Goal: Information Seeking & Learning: Learn about a topic

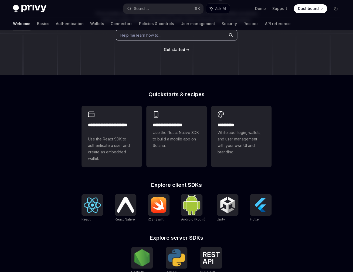
scroll to position [111, 0]
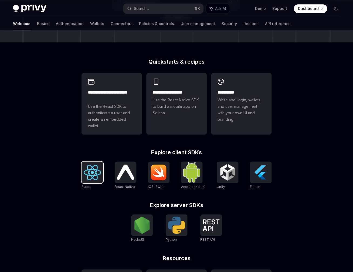
click at [98, 176] on img at bounding box center [92, 172] width 17 height 15
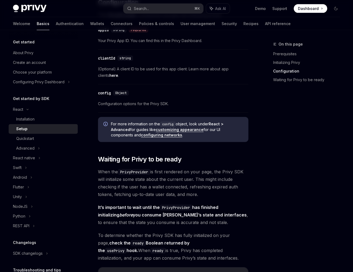
scroll to position [503, 0]
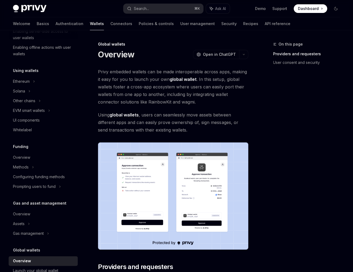
scroll to position [125, 0]
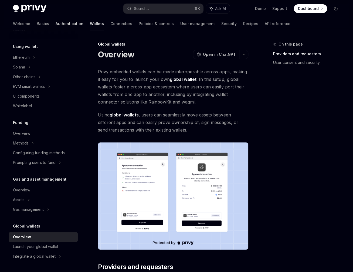
click at [56, 25] on link "Authentication" at bounding box center [70, 23] width 28 height 13
type textarea "*"
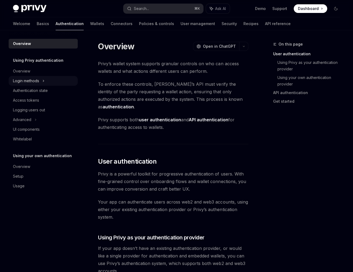
click at [35, 85] on div "Login methods" at bounding box center [43, 81] width 69 height 10
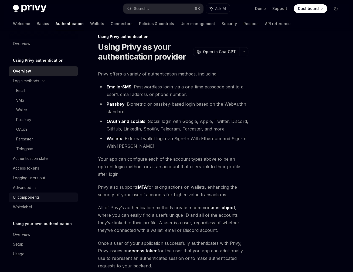
scroll to position [20, 0]
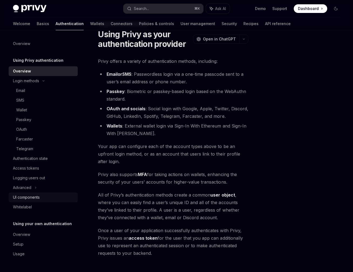
click at [35, 199] on div "UI components" at bounding box center [26, 197] width 27 height 6
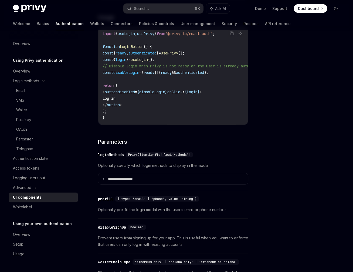
scroll to position [375, 0]
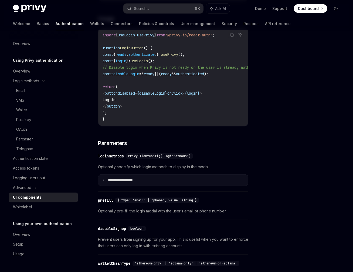
click at [119, 182] on p "**********" at bounding box center [127, 180] width 38 height 5
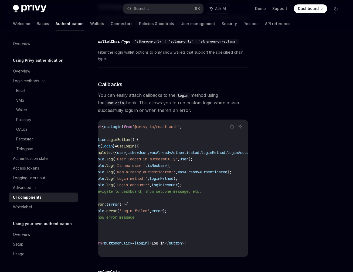
scroll to position [0, 0]
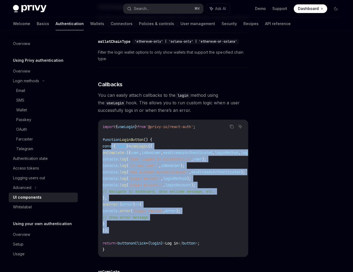
drag, startPoint x: 126, startPoint y: 238, endPoint x: 112, endPoint y: 155, distance: 84.1
click at [112, 155] on code "import { useLogin } from '@privy-io/react-auth' ; function LoginButton () { con…" at bounding box center [197, 189] width 188 height 130
copy code "const { login } = useLogin ({ onComplete : ({ user , isNewUser , wasAlreadyAuth…"
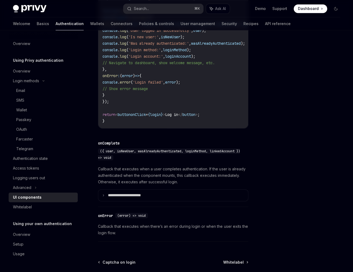
scroll to position [1074, 0]
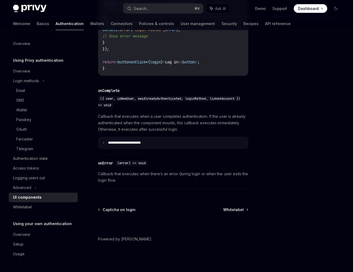
click at [135, 149] on summary "**********" at bounding box center [173, 142] width 150 height 11
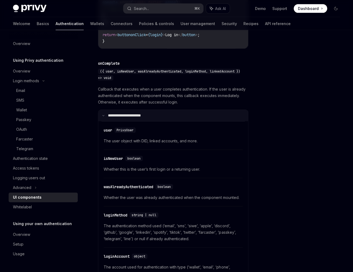
scroll to position [1097, 0]
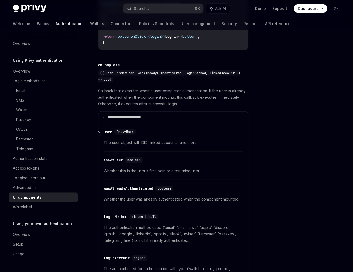
click at [134, 134] on span "PrivyUser" at bounding box center [125, 132] width 17 height 4
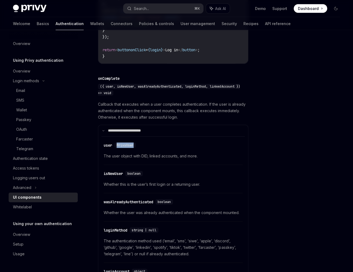
scroll to position [1084, 0]
click at [122, 147] on span "PrivyUser" at bounding box center [125, 145] width 17 height 4
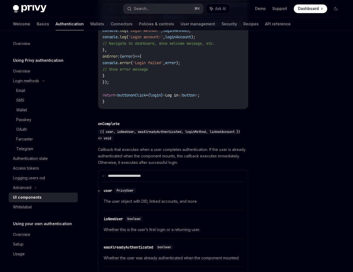
scroll to position [1074, 0]
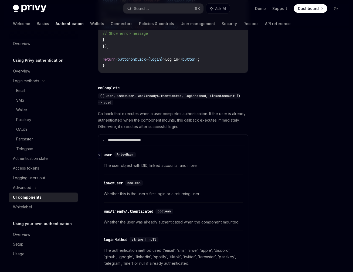
click at [124, 157] on span "PrivyUser" at bounding box center [125, 155] width 17 height 4
copy span "PrivyUser"
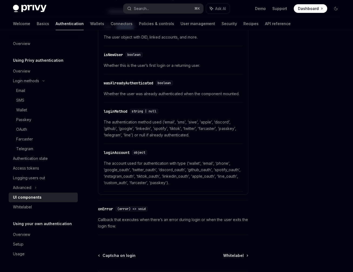
scroll to position [1256, 0]
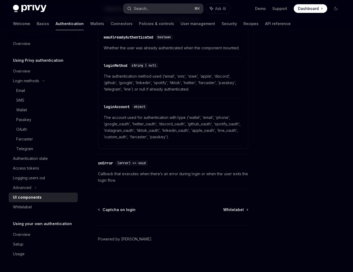
type textarea "*"
click at [153, 11] on button "Search... ⌘ K" at bounding box center [163, 9] width 80 height 10
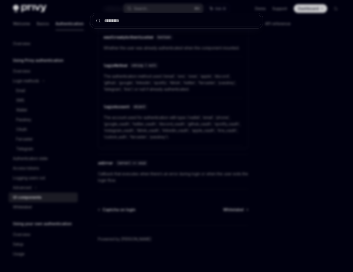
type input "*********"
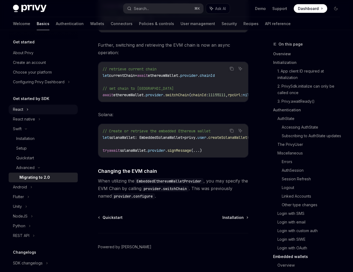
click at [47, 108] on div "React" at bounding box center [43, 110] width 69 height 10
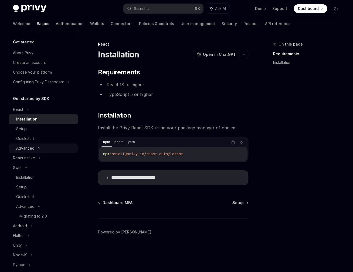
click at [38, 149] on icon at bounding box center [39, 148] width 2 height 6
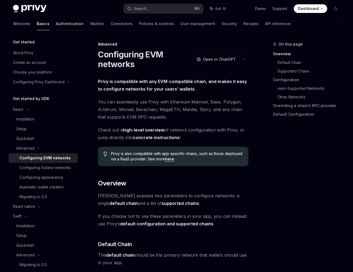
click at [56, 28] on link "Authentication" at bounding box center [70, 23] width 28 height 13
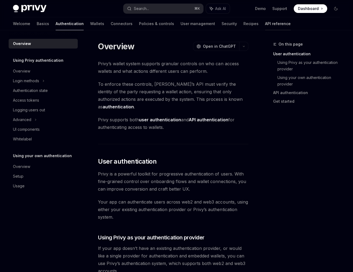
click at [265, 25] on link "API reference" at bounding box center [278, 23] width 26 height 13
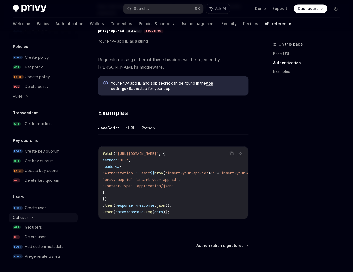
scroll to position [333, 0]
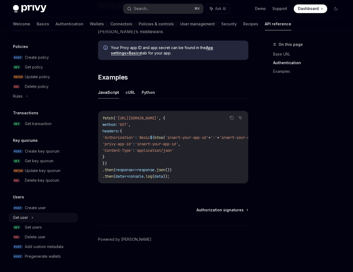
click at [49, 220] on div "Get user" at bounding box center [43, 218] width 69 height 10
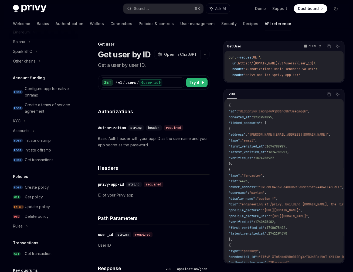
scroll to position [156, 0]
click at [29, 132] on div "Accounts" at bounding box center [21, 130] width 16 height 6
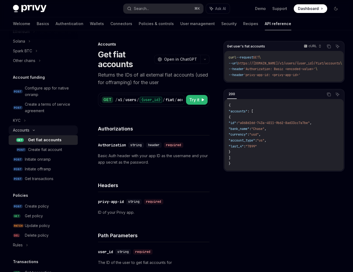
click at [29, 132] on div "Accounts" at bounding box center [21, 130] width 16 height 6
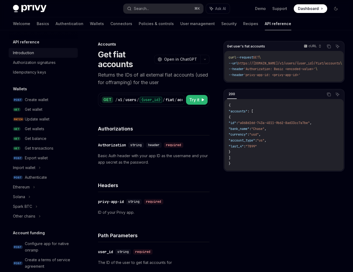
click at [38, 54] on div "Introduction" at bounding box center [44, 53] width 62 height 6
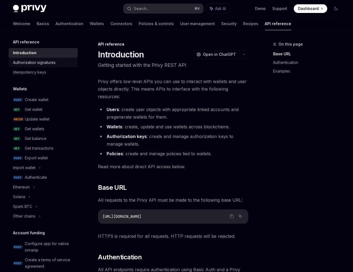
click at [41, 63] on div "Authorization signatures" at bounding box center [34, 62] width 43 height 6
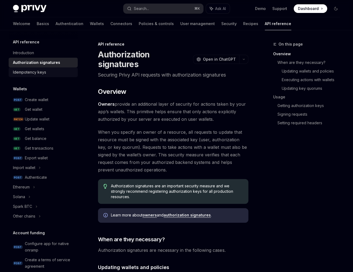
click at [40, 73] on div "Idempotency keys" at bounding box center [29, 72] width 33 height 6
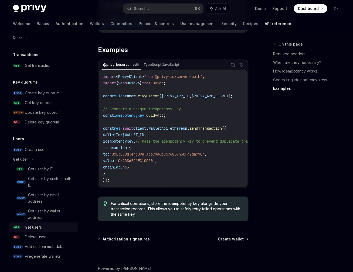
scroll to position [579, 0]
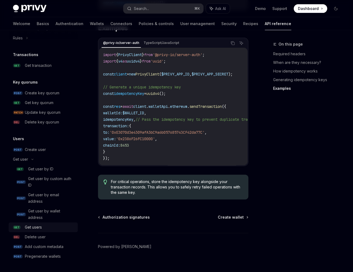
click at [69, 226] on div "Get users" at bounding box center [50, 227] width 50 height 6
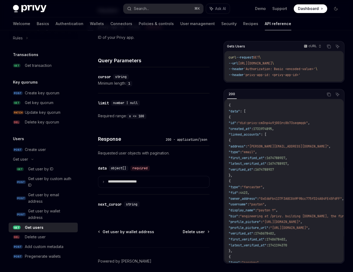
scroll to position [180, 0]
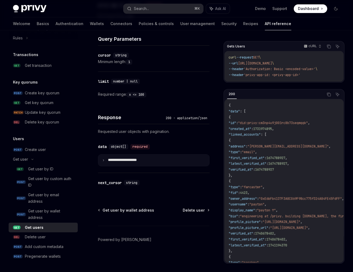
click at [156, 161] on summary "**********" at bounding box center [153, 160] width 111 height 11
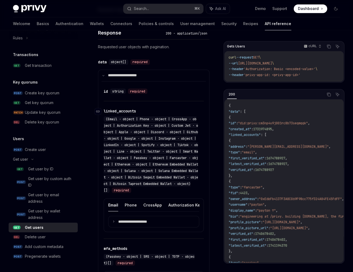
scroll to position [258, 0]
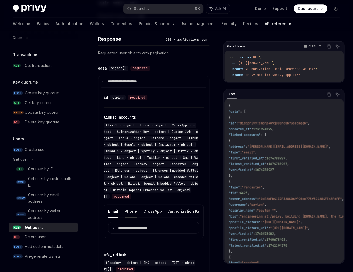
click at [131, 213] on button "Phone" at bounding box center [131, 211] width 12 height 13
type textarea "*"
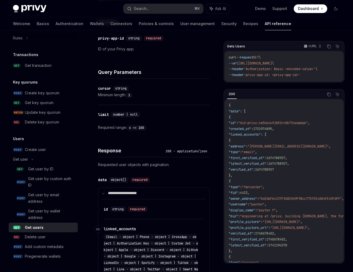
scroll to position [146, 0]
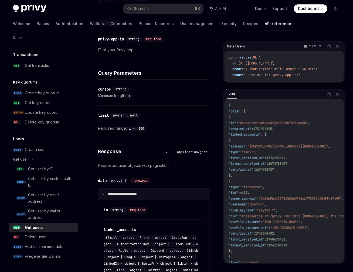
click at [115, 195] on p "**********" at bounding box center [126, 194] width 36 height 5
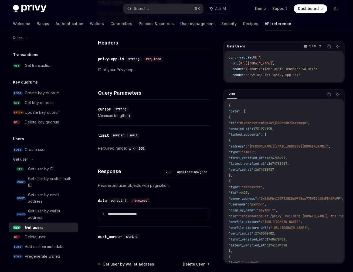
scroll to position [117, 0]
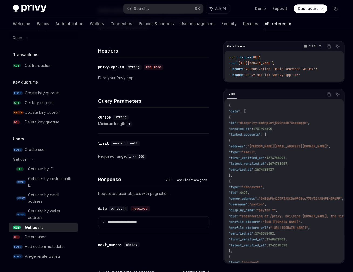
click at [168, 4] on div "Privy Docs home page Search... ⌘ K Ask AI Demo Support Dashboard Dashboard Sear…" at bounding box center [176, 8] width 327 height 17
click at [167, 7] on button "Search... ⌘ K" at bounding box center [163, 9] width 80 height 10
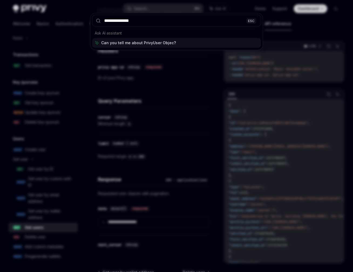
type input "**********"
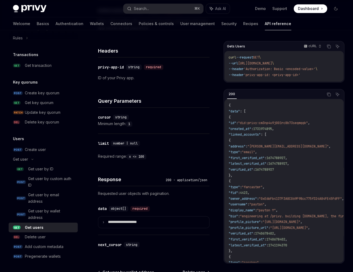
type textarea "*"
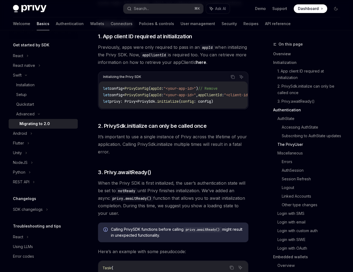
scroll to position [724, 0]
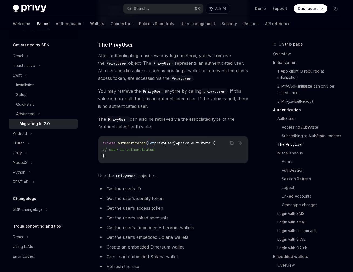
click at [117, 64] on code "PrivyUser" at bounding box center [116, 63] width 24 height 6
copy code "PrivyUser"
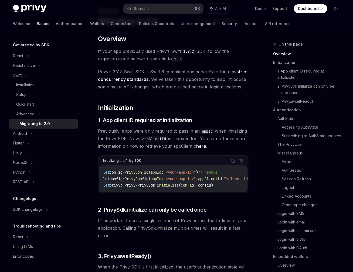
scroll to position [31, 0]
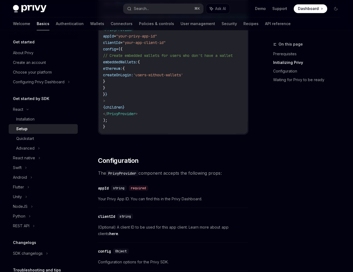
scroll to position [184, 0]
